Goal: Transaction & Acquisition: Purchase product/service

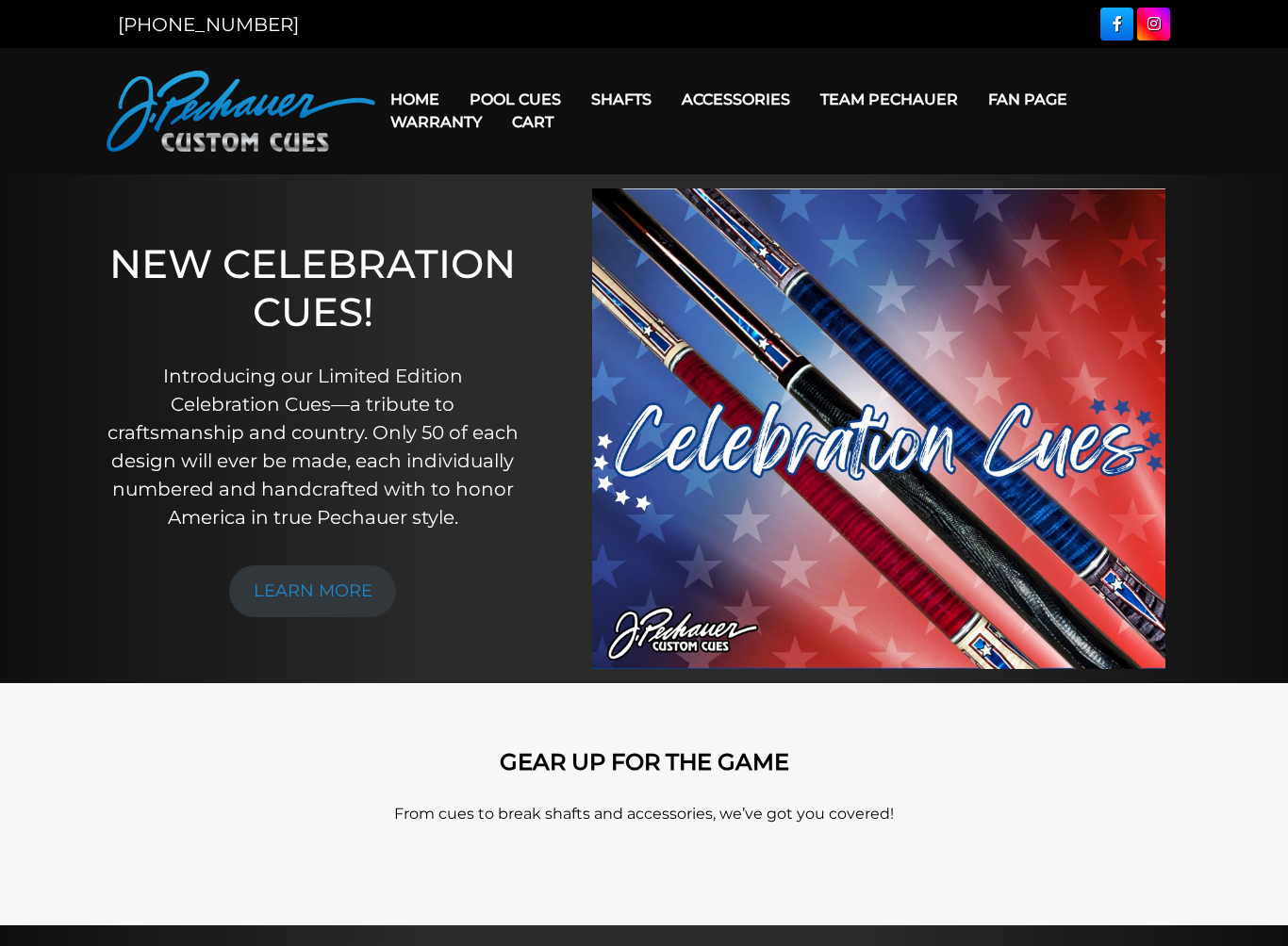
click at [566, 192] on link "Pro Series (R) – NEW" at bounding box center [572, 179] width 232 height 26
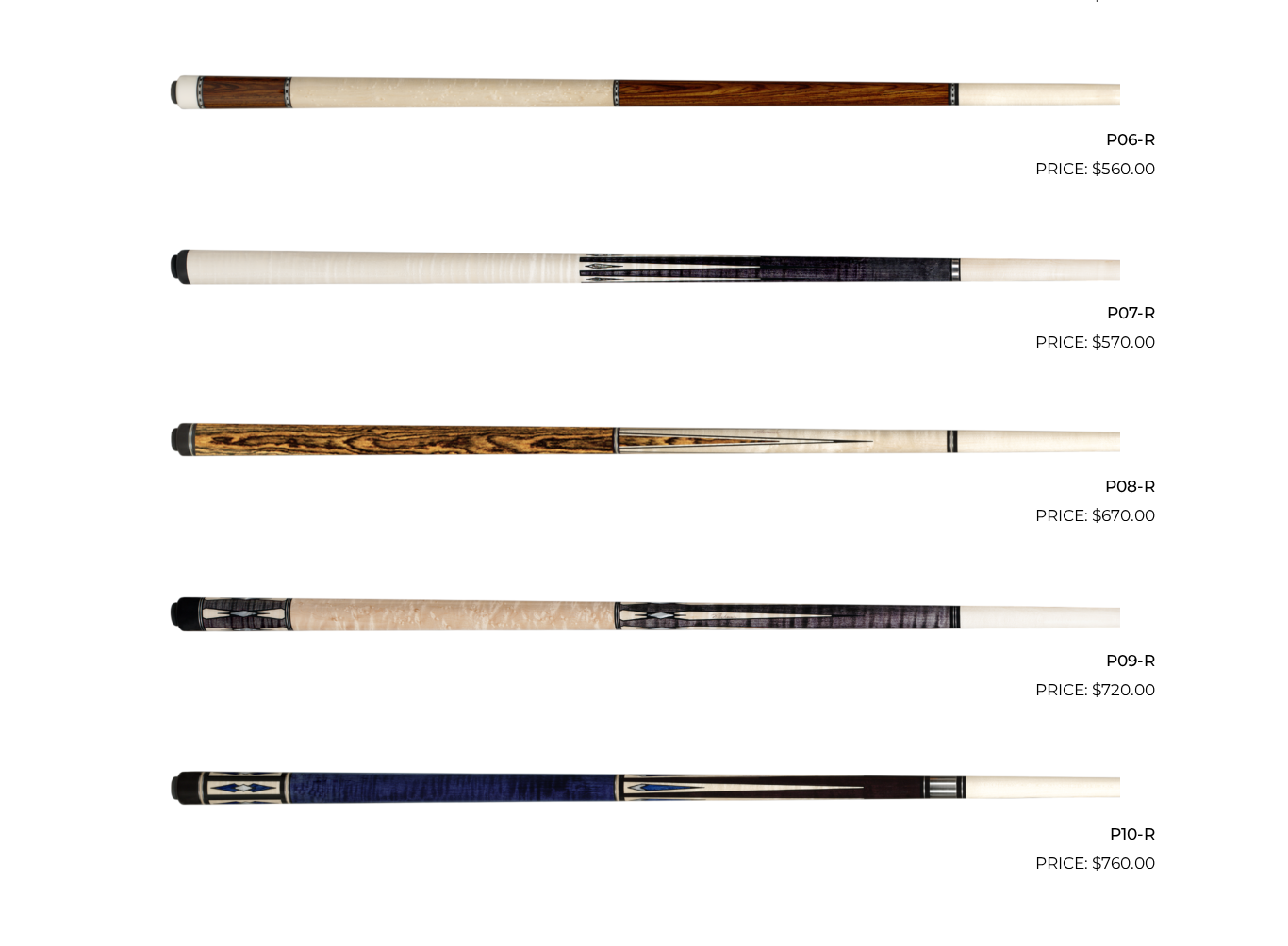
scroll to position [1445, 0]
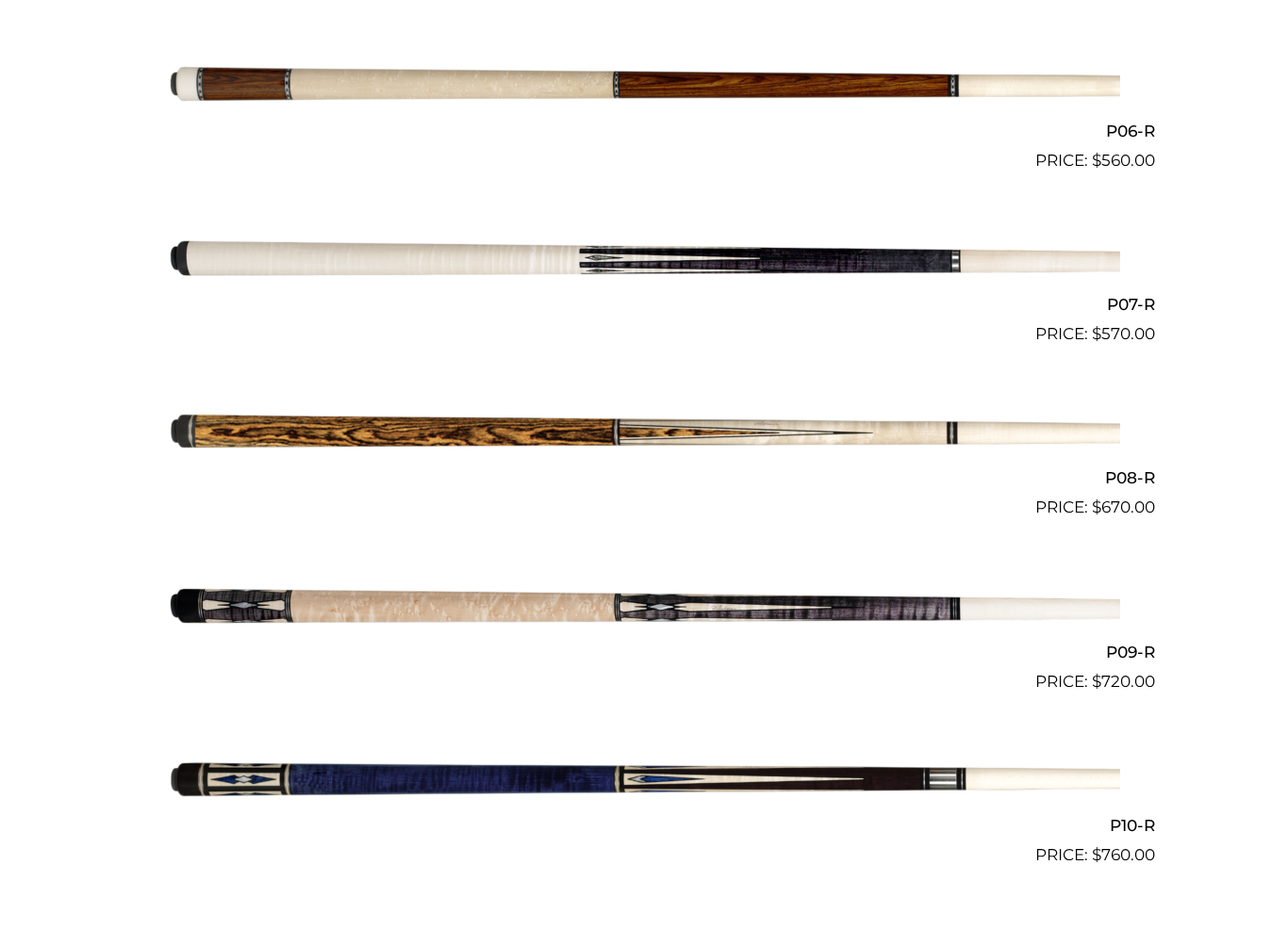
click at [751, 620] on img at bounding box center [644, 625] width 952 height 158
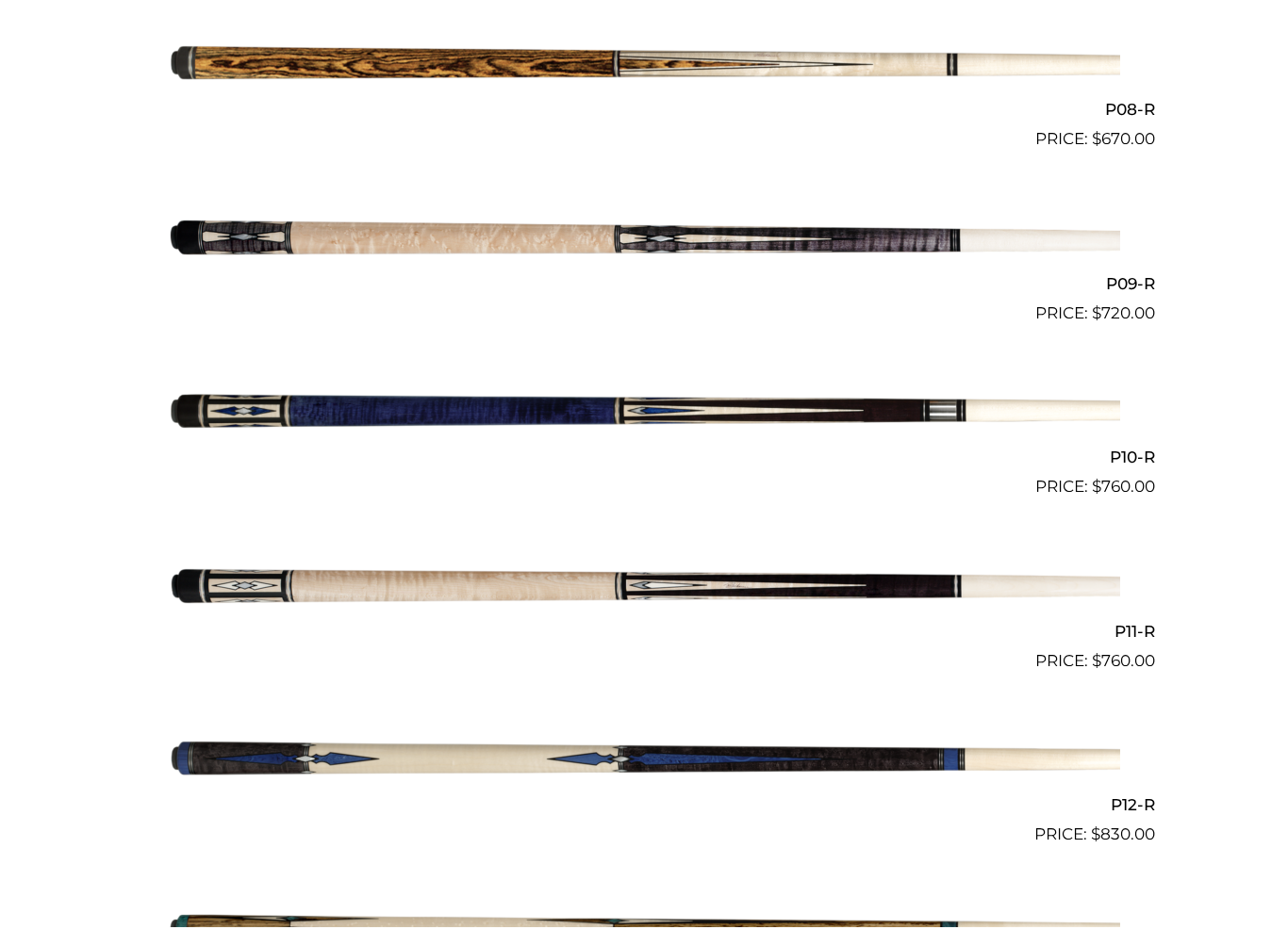
scroll to position [1813, 0]
click at [656, 417] on img at bounding box center [644, 431] width 952 height 158
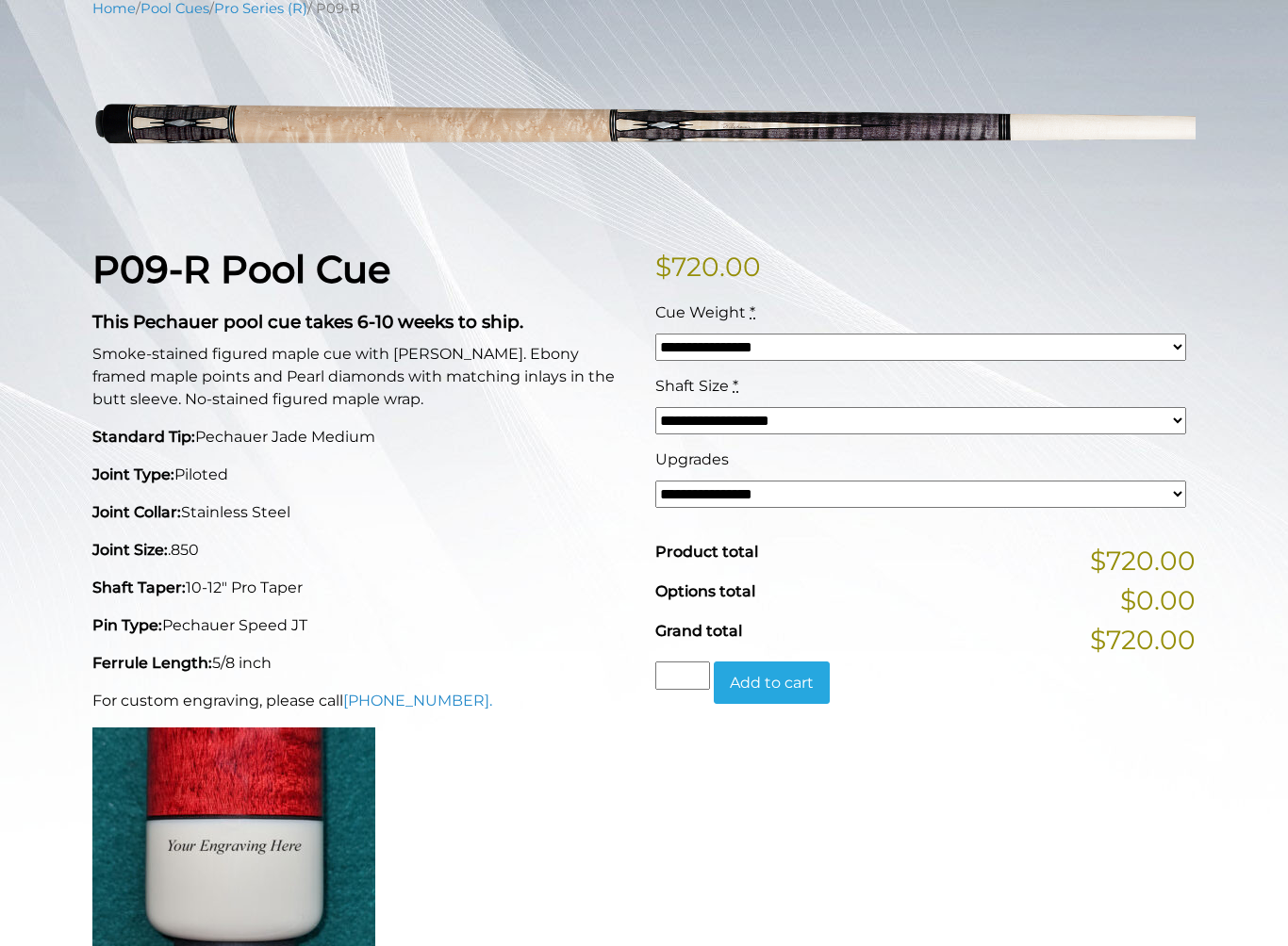
scroll to position [106, 0]
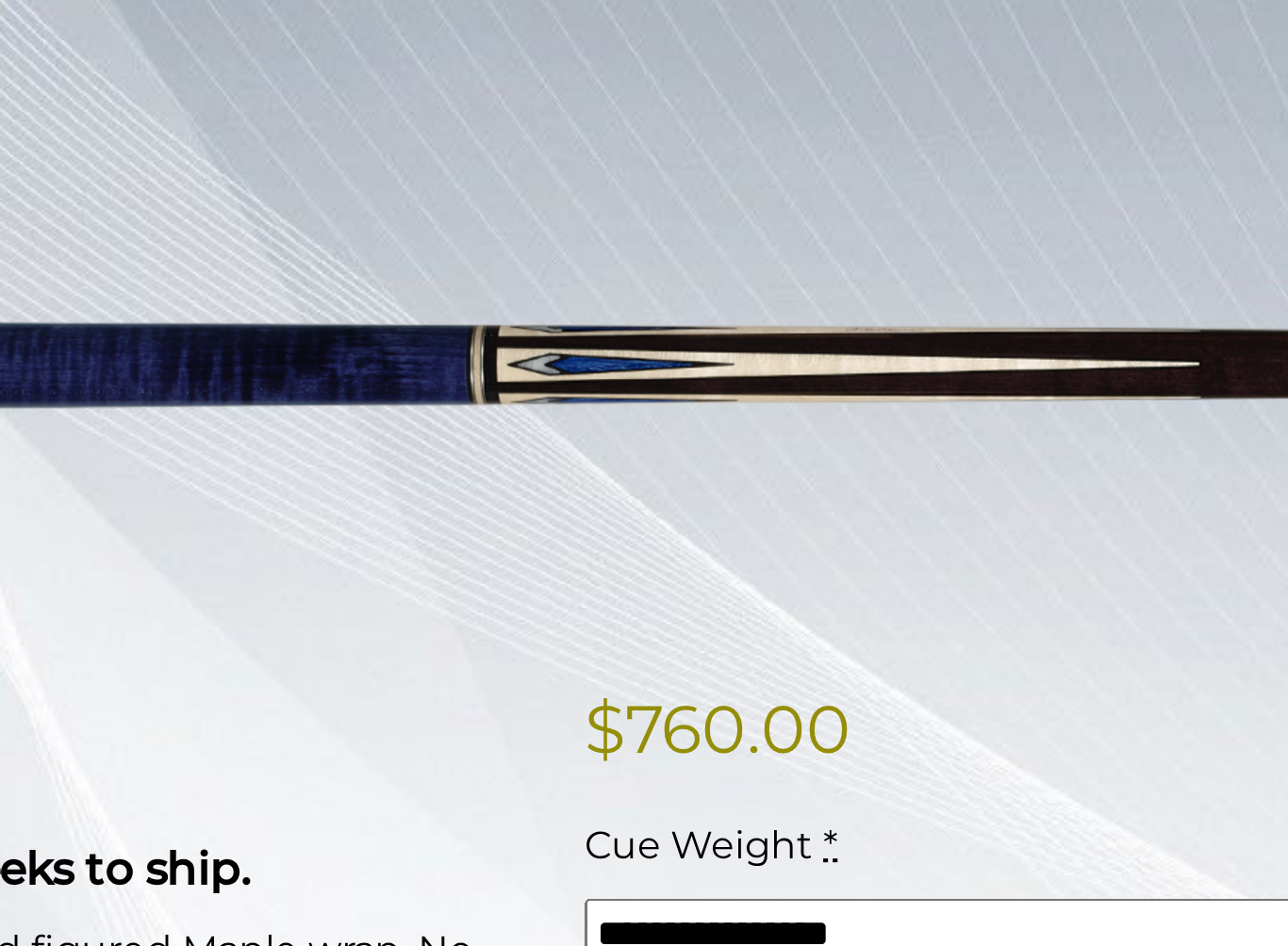
click at [508, 275] on img at bounding box center [644, 367] width 1103 height 184
